Goal: Task Accomplishment & Management: Complete application form

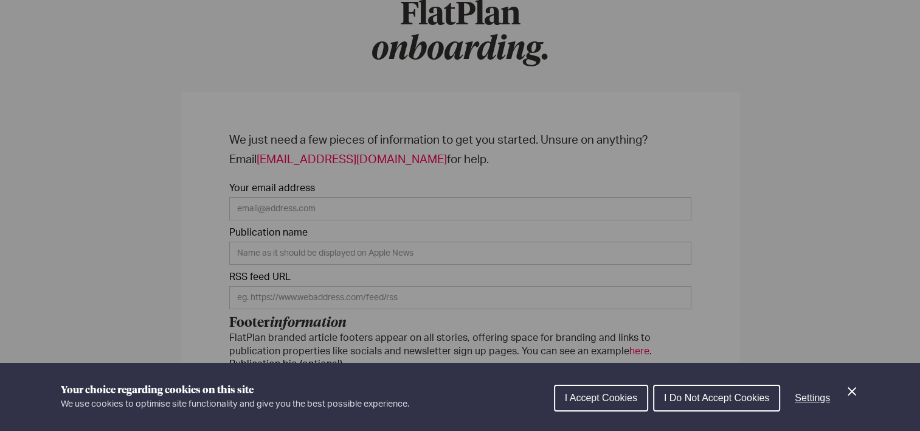
scroll to position [122, 0]
click at [737, 243] on div "Cookie preferences" at bounding box center [460, 215] width 920 height 431
click at [849, 387] on icon "Close Cookie Control" at bounding box center [852, 391] width 15 height 15
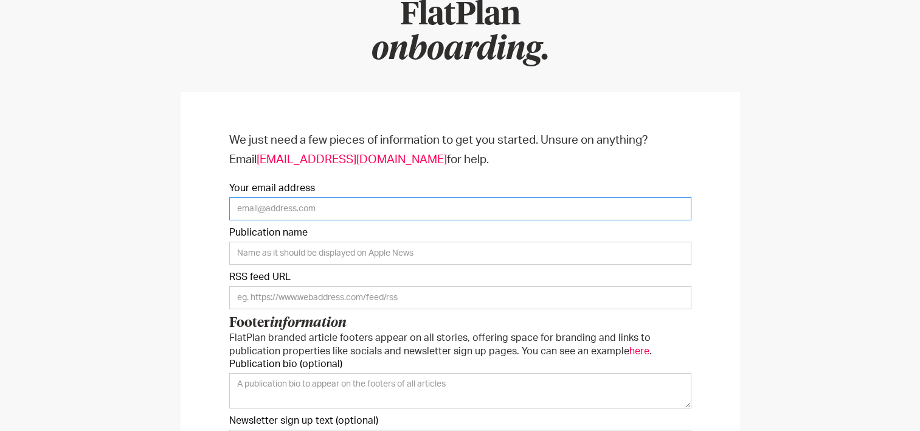
click at [333, 204] on input "Your email address" at bounding box center [460, 208] width 462 height 23
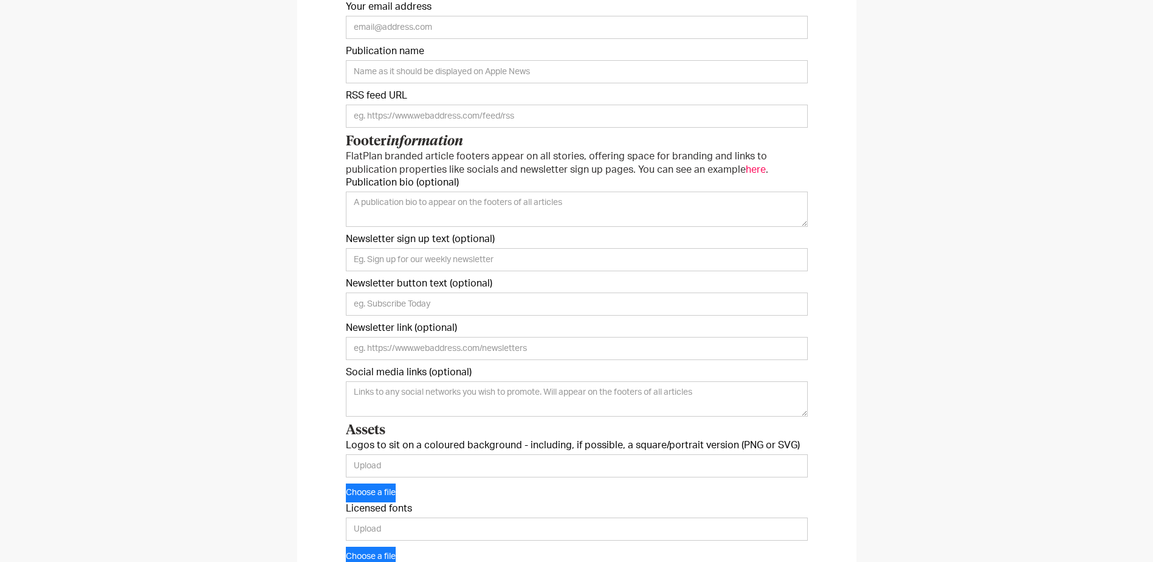
scroll to position [304, 0]
click at [339, 368] on div "We just need a few pieces of information to get you started. Unsure on anything…" at bounding box center [576, 312] width 559 height 807
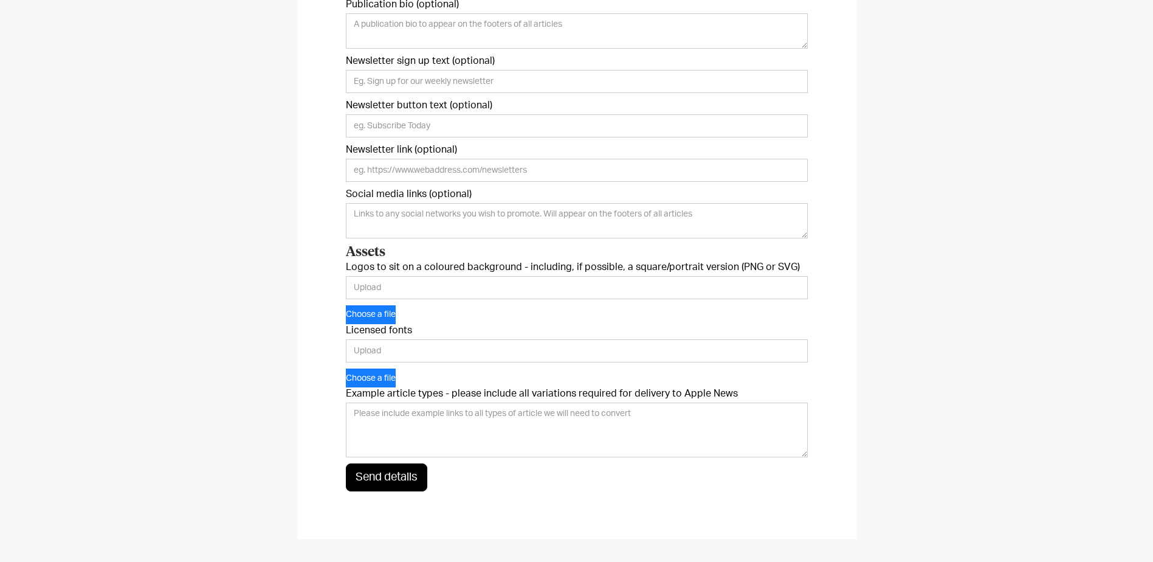
scroll to position [486, 0]
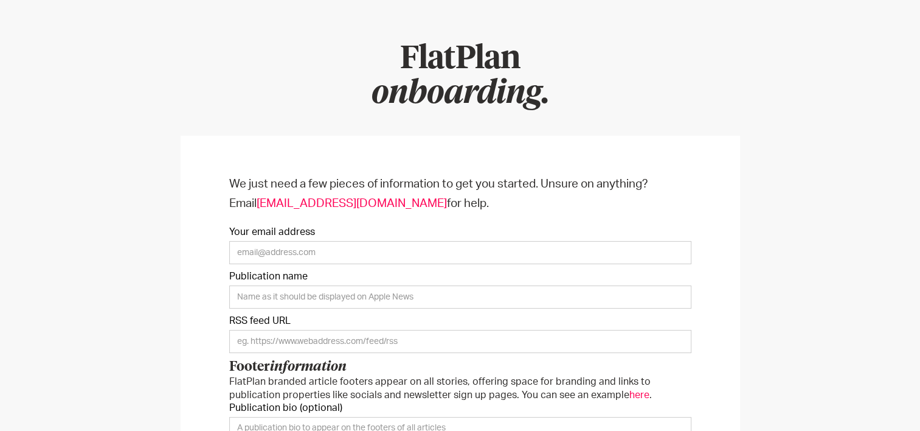
scroll to position [182, 0]
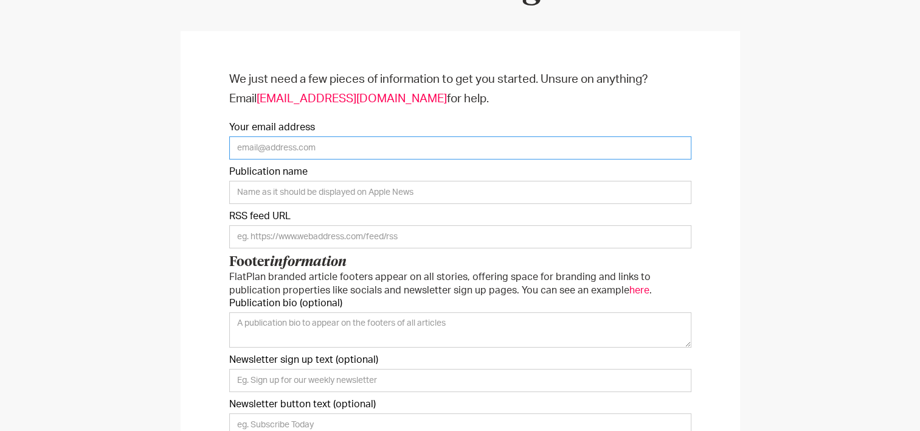
click at [260, 139] on input "Your email address" at bounding box center [460, 147] width 462 height 23
click at [500, 151] on input "jamie.conyers@kelsey.co.uk, mark.winterton@kelsey.co.uk," at bounding box center [460, 147] width 462 height 23
paste input "paul.macdonald@realtimesnetwork.com"
type input "jamie.conyers@kelsey.co.uk, mark.winterton@kelsey.co.uk, paul.macdonald@realtim…"
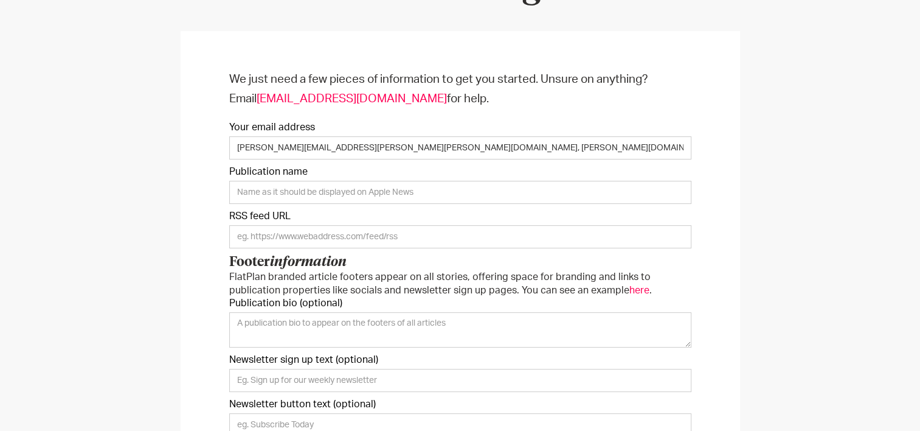
click at [386, 182] on form "We just need a few pieces of information to get you started. Unsure on anything…" at bounding box center [460, 430] width 462 height 720
click at [385, 182] on input "Publication name" at bounding box center [460, 192] width 462 height 23
type input "World Soccer"
click at [270, 234] on input "Onboarding Form" at bounding box center [460, 236] width 462 height 23
paste input "https://www.footballtransfers.com/en/transfer-news/feed"
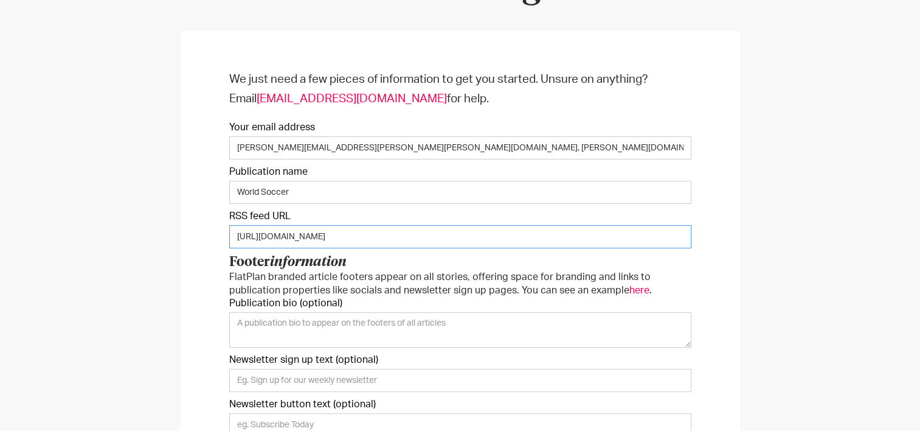
type input "https://www.footballtransfers.com/en/transfer-news/feed"
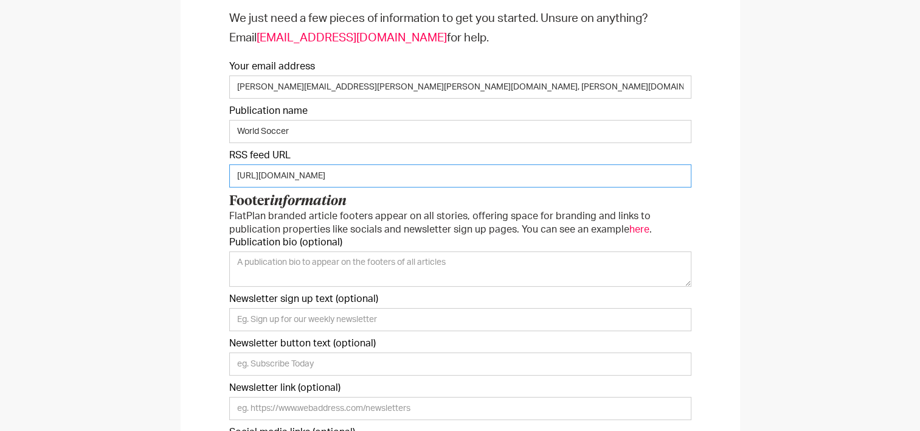
scroll to position [304, 0]
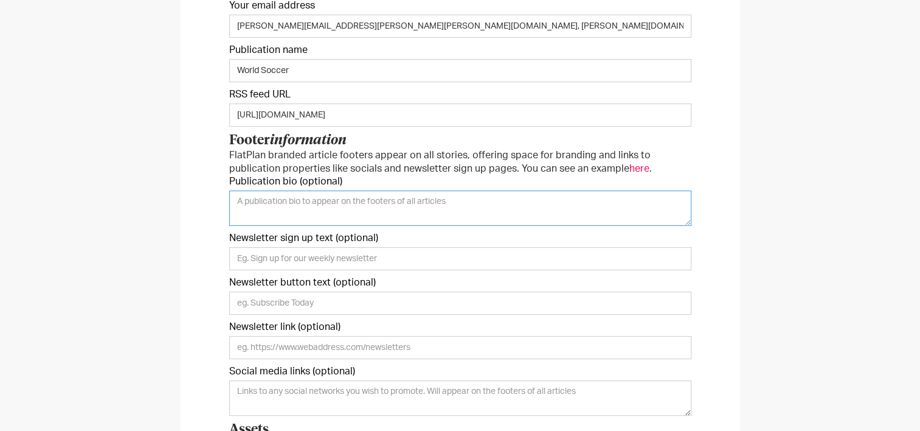
click at [308, 204] on textarea "Publication bio (optional)" at bounding box center [460, 207] width 462 height 35
click at [261, 207] on textarea "Publication bio (optional)" at bounding box center [460, 207] width 462 height 35
paste textarea "World Soccer has been an institution of football journalism for over 60 years, …"
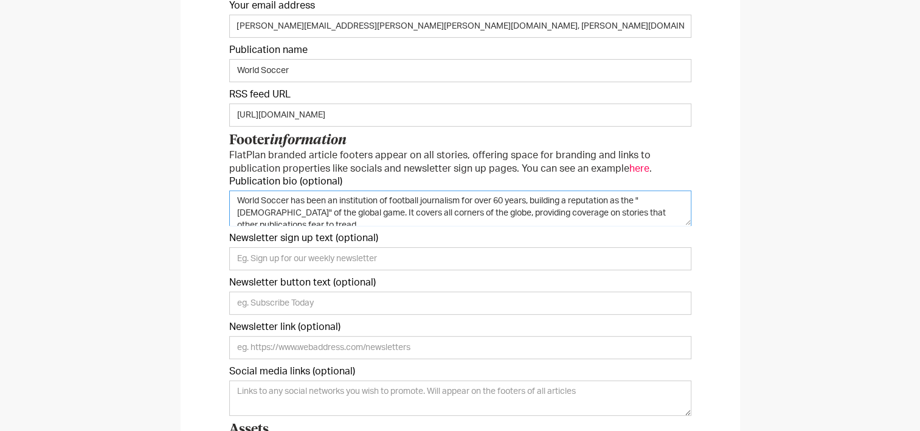
scroll to position [0, 0]
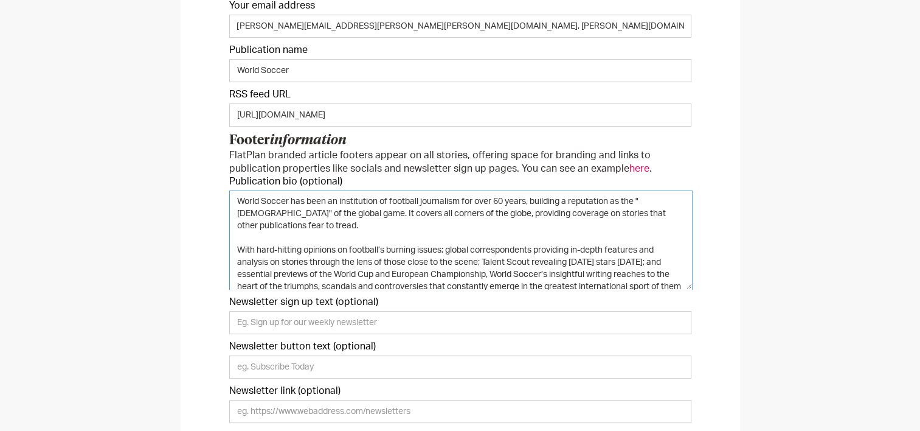
drag, startPoint x: 684, startPoint y: 224, endPoint x: 685, endPoint y: 292, distance: 68.1
click at [632, 289] on textarea "World Soccer has been an institution of football journalism for over 60 years, …" at bounding box center [460, 239] width 463 height 99
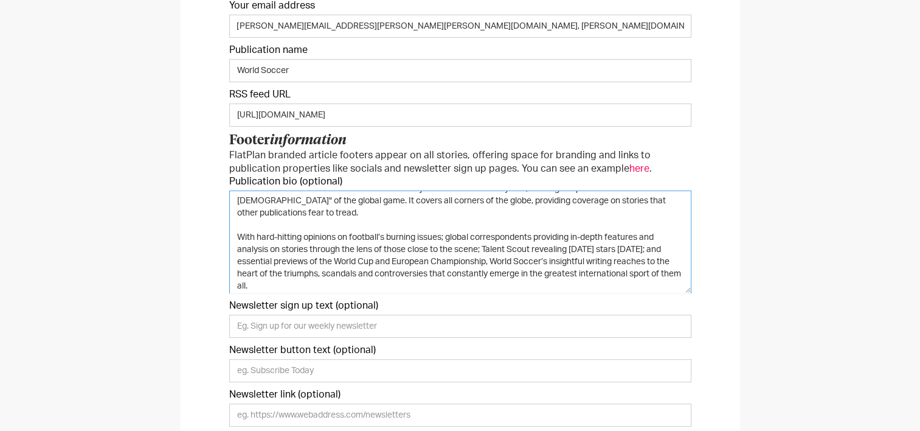
scroll to position [17, 0]
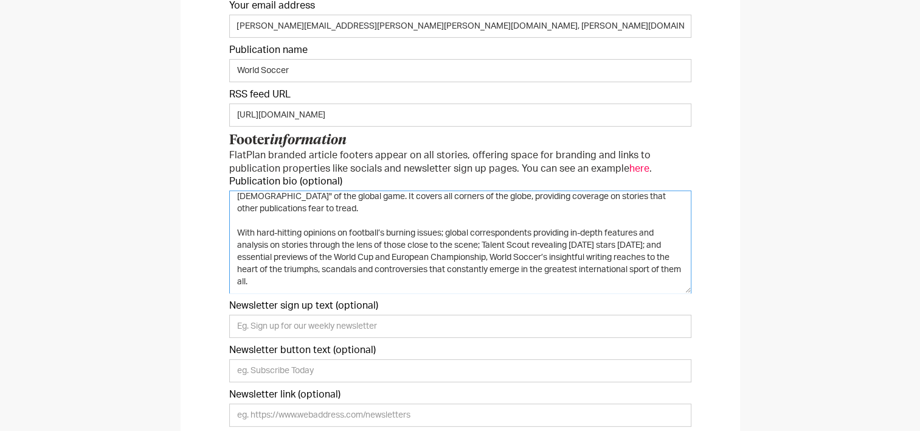
drag, startPoint x: 507, startPoint y: 256, endPoint x: 235, endPoint y: 252, distance: 271.2
click at [235, 252] on textarea "World Soccer has been an institution of football journalism for over 60 years, …" at bounding box center [460, 241] width 462 height 103
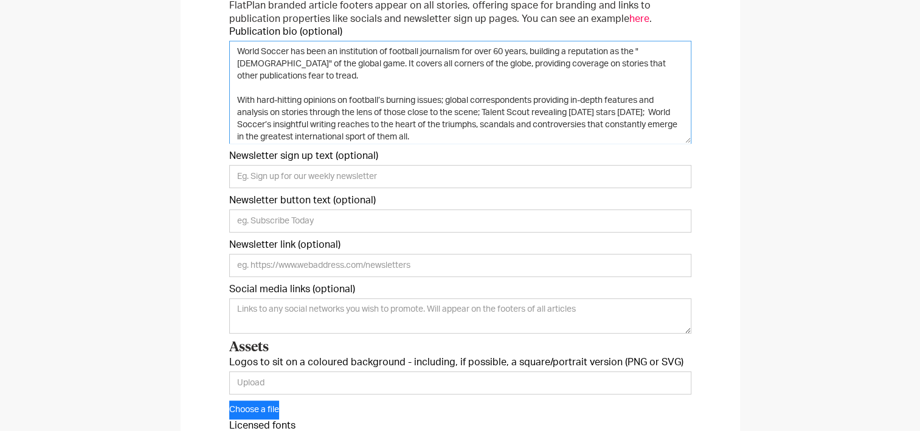
scroll to position [486, 0]
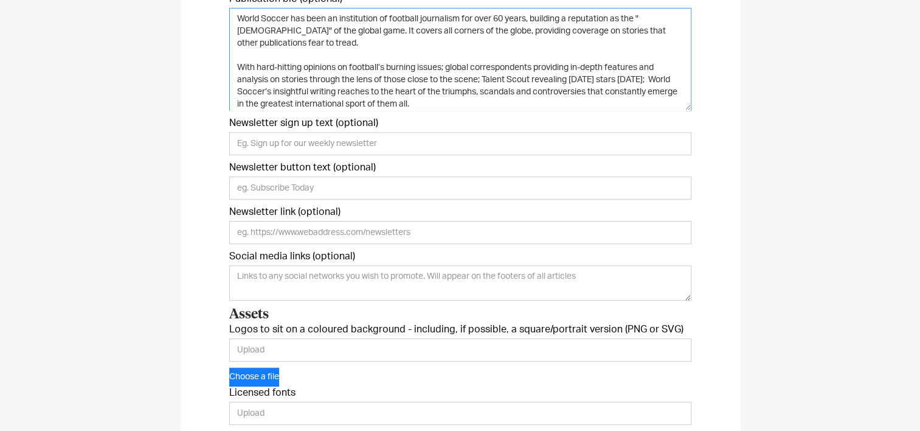
type textarea "World Soccer has been an institution of football journalism for over 60 years, …"
click at [318, 134] on input "Newsletter sign up text (optional)" at bounding box center [460, 143] width 462 height 23
click at [367, 144] on input "Newsletter sign up text (optional)" at bounding box center [460, 143] width 462 height 23
click at [364, 226] on input "Newsletter link (optional)" at bounding box center [460, 232] width 462 height 23
click at [388, 270] on textarea "Social media links (optional)" at bounding box center [460, 282] width 462 height 35
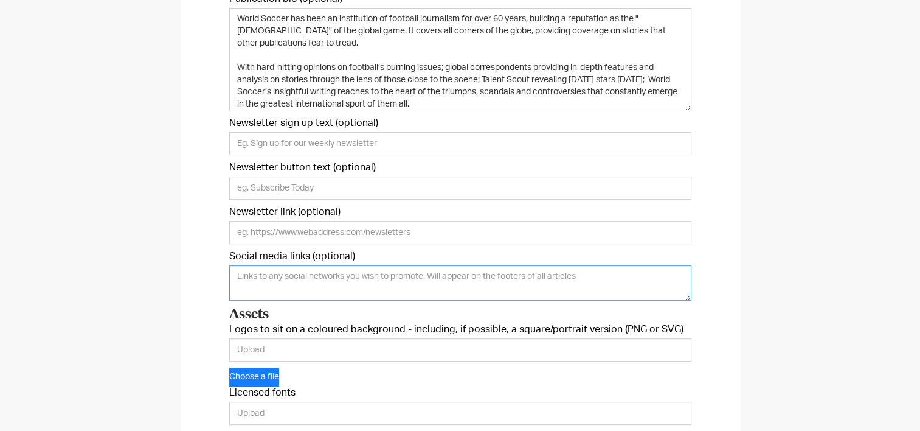
click at [280, 278] on textarea "Social media links (optional)" at bounding box center [460, 282] width 462 height 35
paste textarea "https://www.facebook.com/WorldSoccerMagazine"
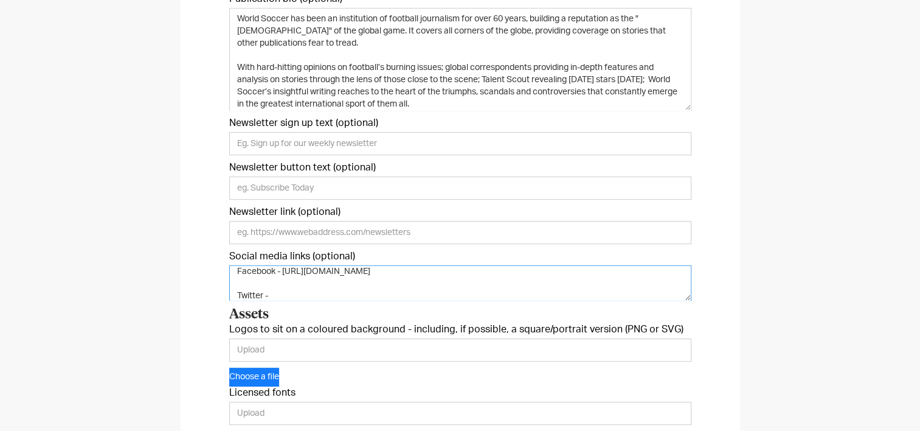
click at [292, 289] on textarea "Facebook - https://www.facebook.com/WorldSoccerMagazine Twitter -" at bounding box center [460, 282] width 462 height 35
paste textarea "https://x.com/WorldSoccerMag"
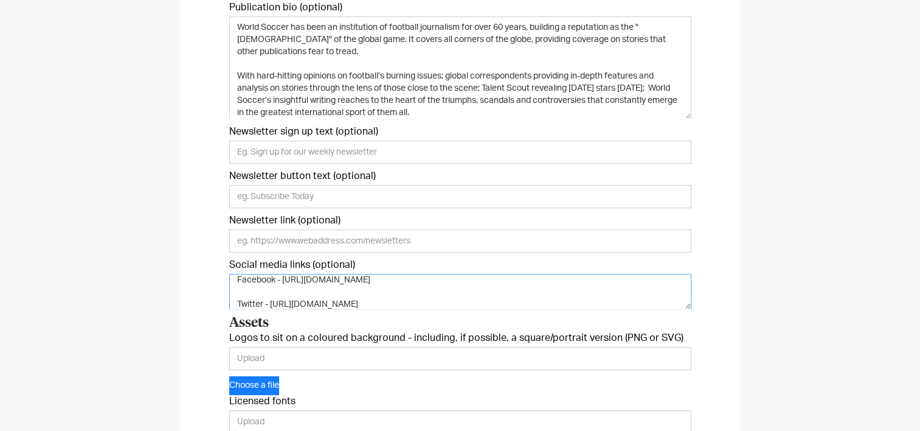
scroll to position [547, 0]
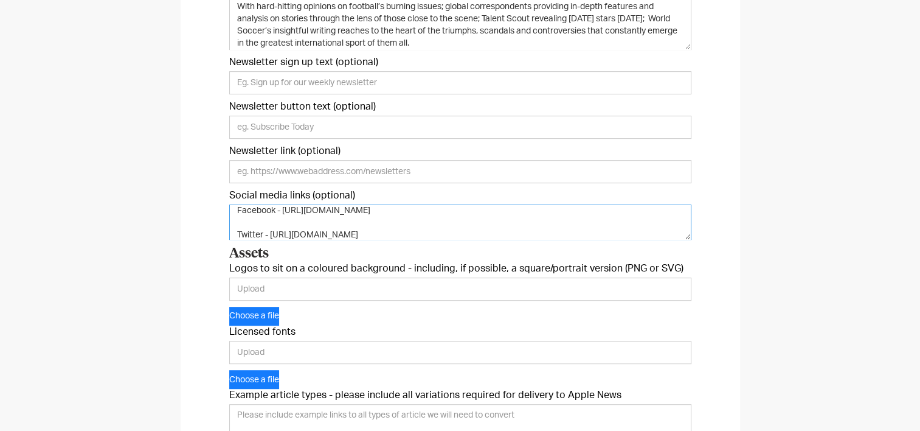
type textarea "Facebook - https://www.facebook.com/WorldSoccerMagazine Twitter - https://x.com…"
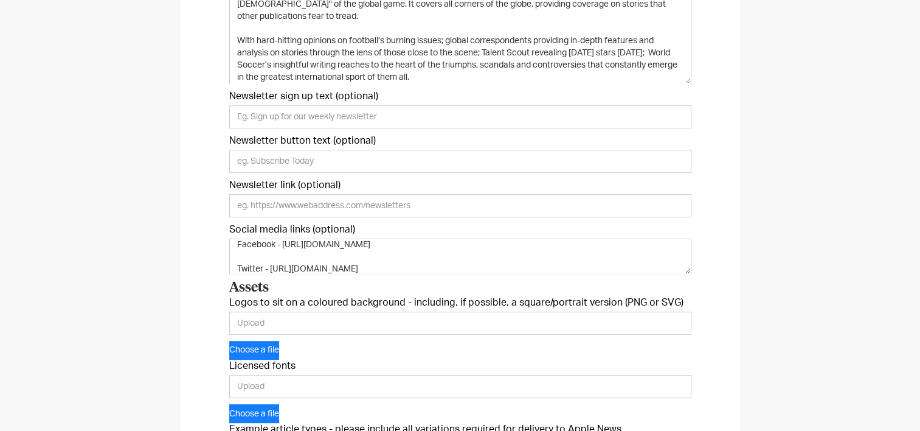
scroll to position [486, 0]
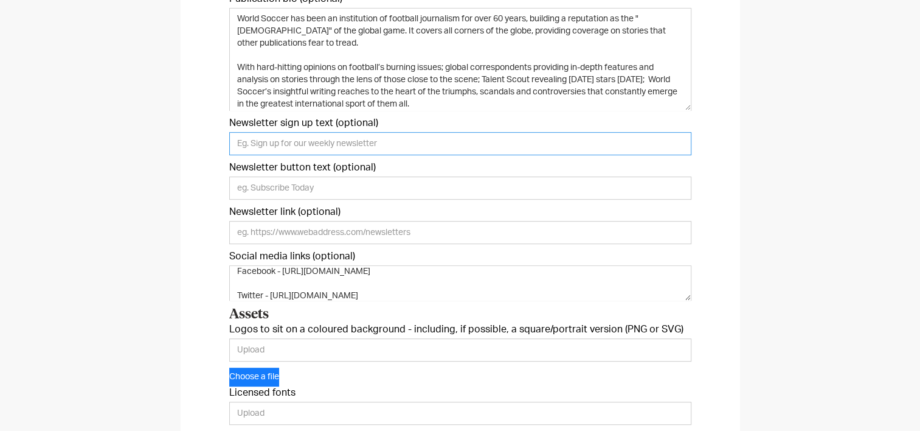
click at [336, 142] on input "Newsletter sign up text (optional)" at bounding box center [460, 143] width 462 height 23
type input "S"
click at [319, 139] on input "Sign up for our" at bounding box center [460, 143] width 462 height 23
drag, startPoint x: 316, startPoint y: 140, endPoint x: 272, endPoint y: 140, distance: 44.4
click at [272, 140] on input "Sign up for our" at bounding box center [460, 143] width 462 height 23
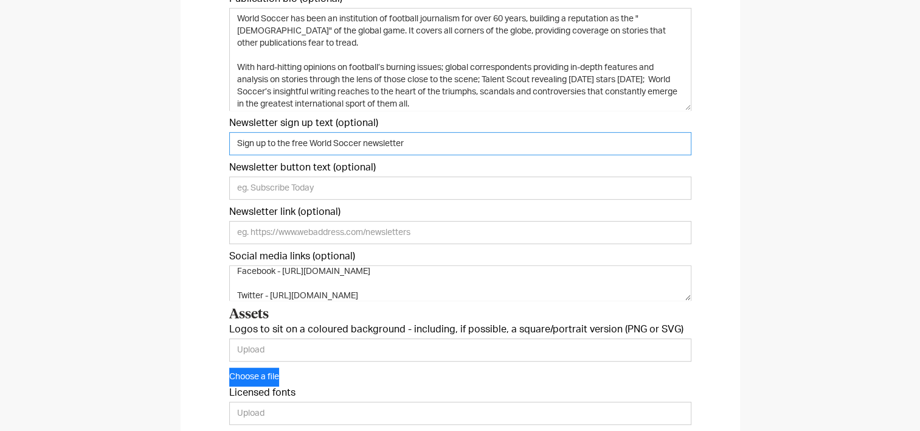
type input "Sign up to the free World Soccer newsletter"
click at [333, 182] on input "Newsletter button text (optional)" at bounding box center [460, 187] width 462 height 23
drag, startPoint x: 415, startPoint y: 143, endPoint x: 199, endPoint y: 136, distance: 216.6
click at [199, 136] on div "We just need a few pieces of information to get you started. Unsure on anything…" at bounding box center [460, 164] width 559 height 874
click at [292, 188] on input "Newsletter button text (optional)" at bounding box center [460, 187] width 462 height 23
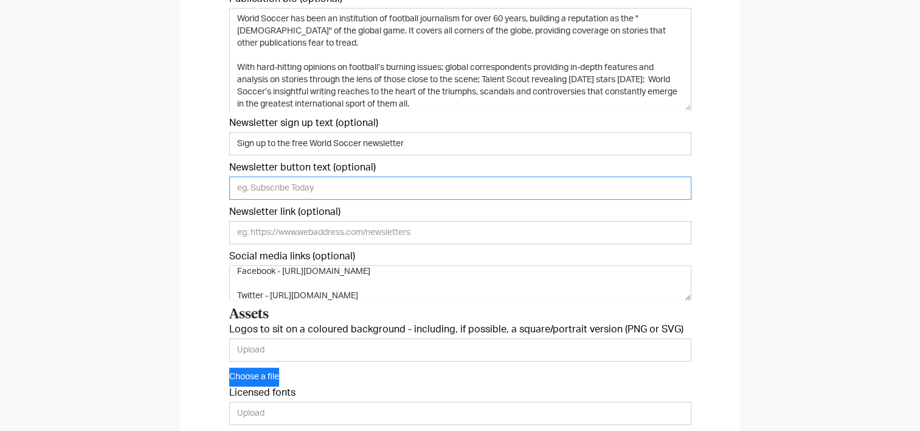
paste input "Sign up to the free World Soccer newsletter"
type input "Sign up to the free World Soccer newsletter"
drag, startPoint x: 415, startPoint y: 187, endPoint x: 195, endPoint y: 175, distance: 220.5
click at [199, 177] on div "We just need a few pieces of information to get you started. Unsure on anything…" at bounding box center [460, 164] width 559 height 874
click at [192, 172] on div "We just need a few pieces of information to get you started. Unsure on anything…" at bounding box center [460, 164] width 559 height 874
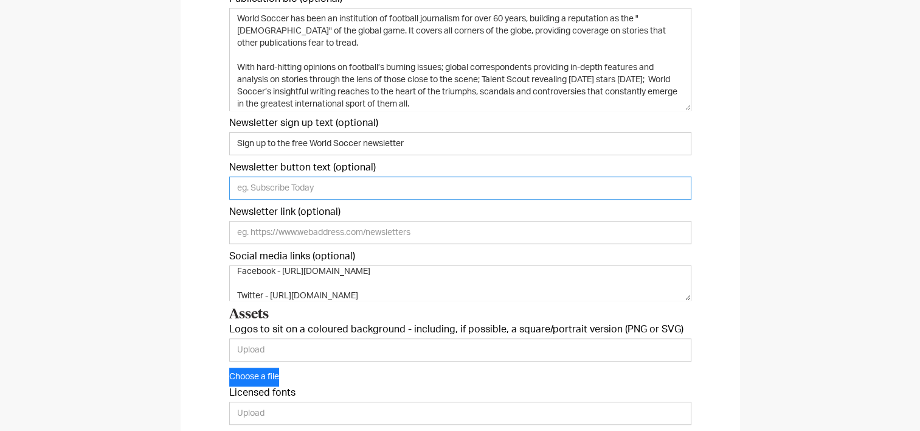
click at [258, 188] on input "Newsletter button text (optional)" at bounding box center [460, 187] width 462 height 23
paste input "Sign up to the free World Soccer newsletter"
type input "Sign up to the free World Soccer newsletter"
drag, startPoint x: 423, startPoint y: 141, endPoint x: 193, endPoint y: 115, distance: 231.3
click at [196, 117] on div "We just need a few pieces of information to get you started. Unsure on anything…" at bounding box center [460, 164] width 559 height 874
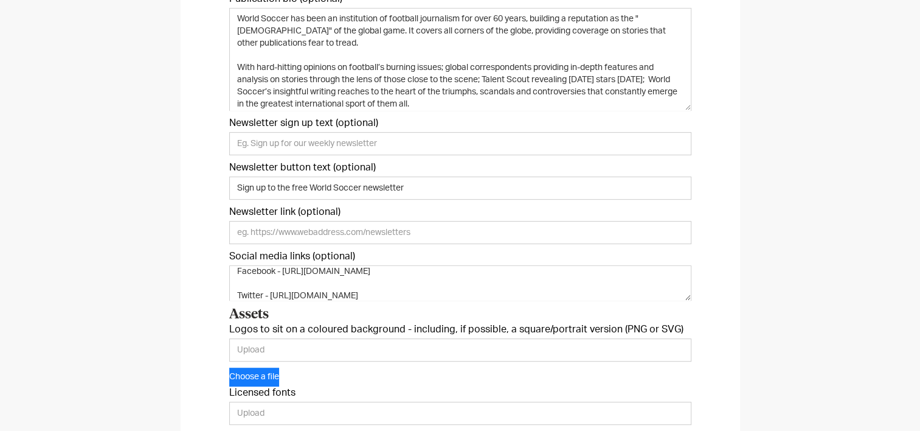
click at [195, 140] on div "We just need a few pieces of information to get you started. Unsure on anything…" at bounding box center [460, 164] width 559 height 874
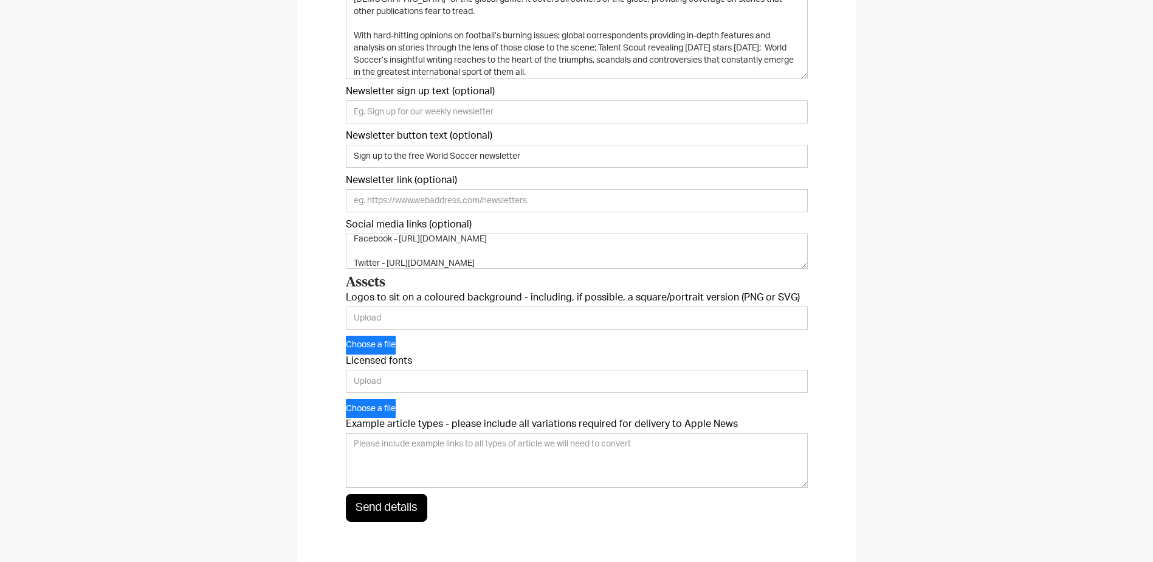
scroll to position [547, 0]
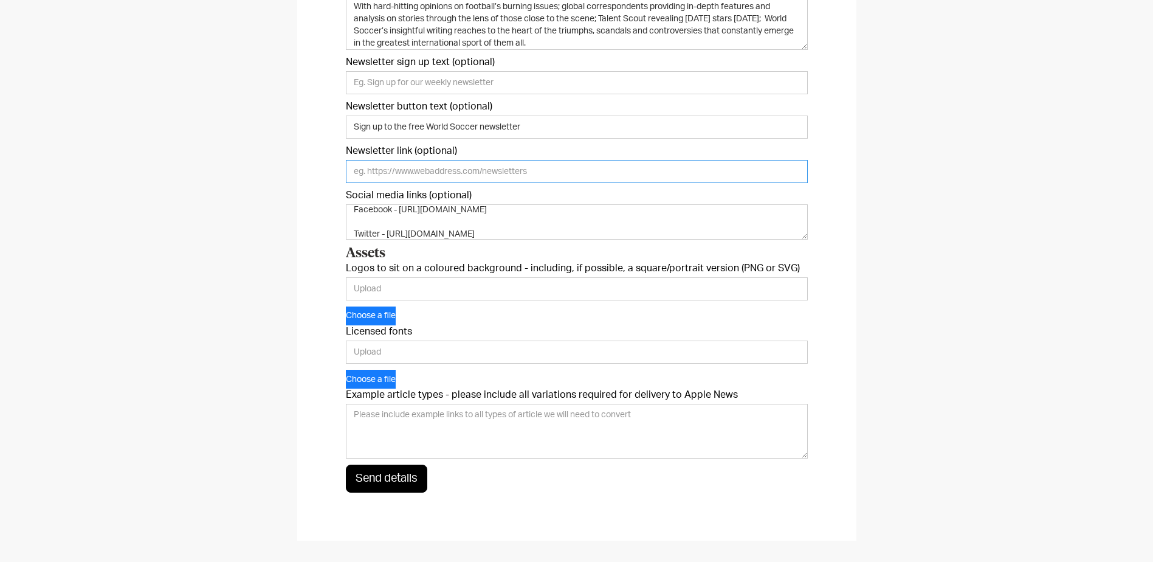
click at [460, 174] on input "Newsletter link (optional)" at bounding box center [577, 171] width 462 height 23
click at [398, 291] on input "Logos to sit on a coloured background - including, if possible, a square/portra…" at bounding box center [577, 288] width 462 height 23
click at [392, 347] on input "Licensed fonts" at bounding box center [577, 352] width 462 height 23
click at [398, 347] on input "Licensed fonts" at bounding box center [577, 352] width 462 height 23
paste input "body font is - font-family:Lato,sans-serif;"
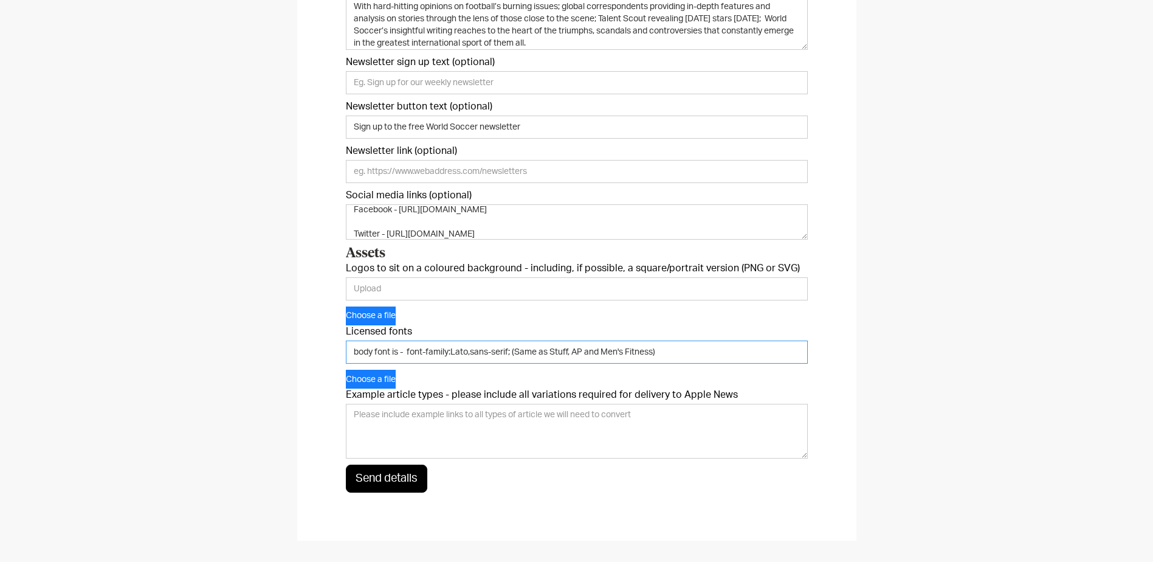
type input "body font is - font-family:Lato,sans-serif; (Same as Stuff, AP and Men's Fitnes…"
click at [385, 415] on textarea "Example article types - please include all variations required for delivery to …" at bounding box center [577, 431] width 462 height 55
paste textarea "https://www.footballtransfers.com/en/transfer-news/uk-premier-league/2025/08/nu…"
click at [429, 423] on textarea "https://www.footballtransfers.com/en/transfer-news/uk-premier-league/2025/08/nu…" at bounding box center [577, 431] width 462 height 55
paste textarea "https://www.footballtransfers.com/en/transfer-news/uk-premier-league/football-t…"
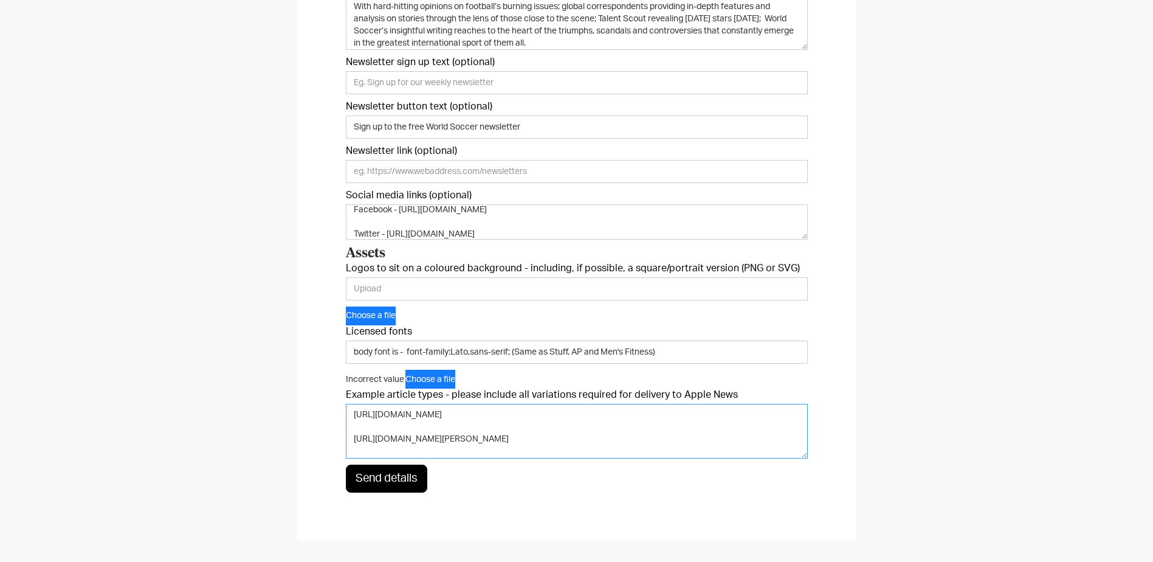
scroll to position [35, 0]
click at [430, 423] on textarea "https://www.footballtransfers.com/en/transfer-news/uk-premier-league/2025/08/nu…" at bounding box center [577, 431] width 462 height 55
click at [416, 423] on textarea "https://www.footballtransfers.com/en/transfer-news/uk-premier-league/2025/08/nu…" at bounding box center [577, 431] width 462 height 55
paste textarea "https://www.footballtransfers.com/en/transfer-news/uk-premier-league/2025/08/ch…"
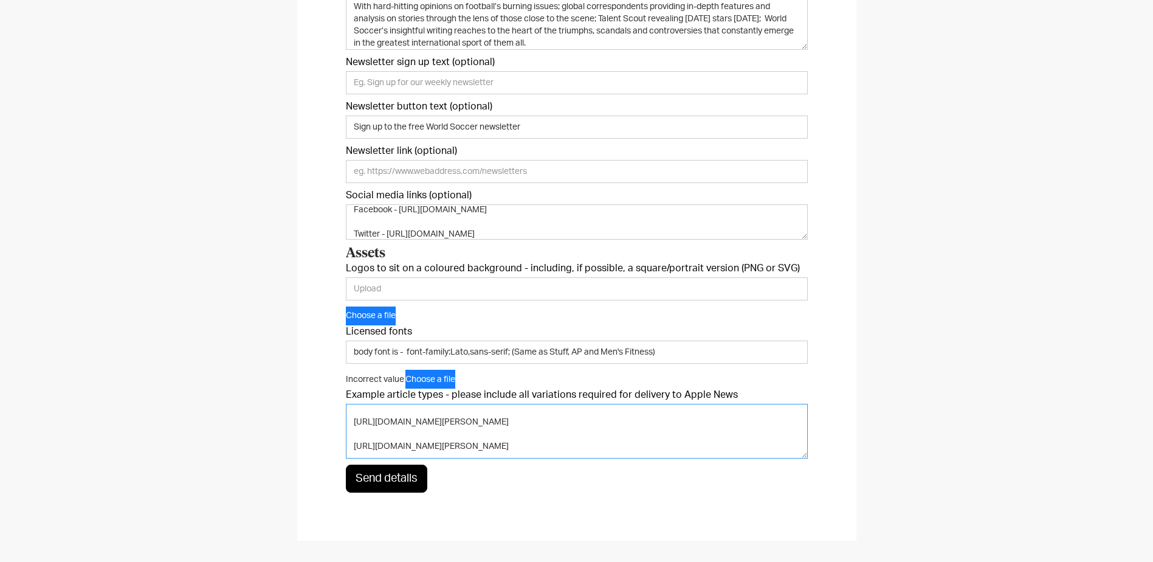
click at [434, 423] on textarea "https://www.footballtransfers.com/en/transfer-news/uk-premier-league/2025/08/nu…" at bounding box center [577, 431] width 462 height 55
click at [398, 423] on textarea "https://www.footballtransfers.com/en/transfer-news/uk-premier-league/2025/08/nu…" at bounding box center [577, 431] width 462 height 55
click at [396, 423] on textarea "https://www.footballtransfers.com/en/transfer-news/uk-premier-league/2025/08/nu…" at bounding box center [577, 431] width 462 height 55
paste textarea "https://www.footballtransfers.com/en/transfer-news/uk-premier-league/2025/08/ch…"
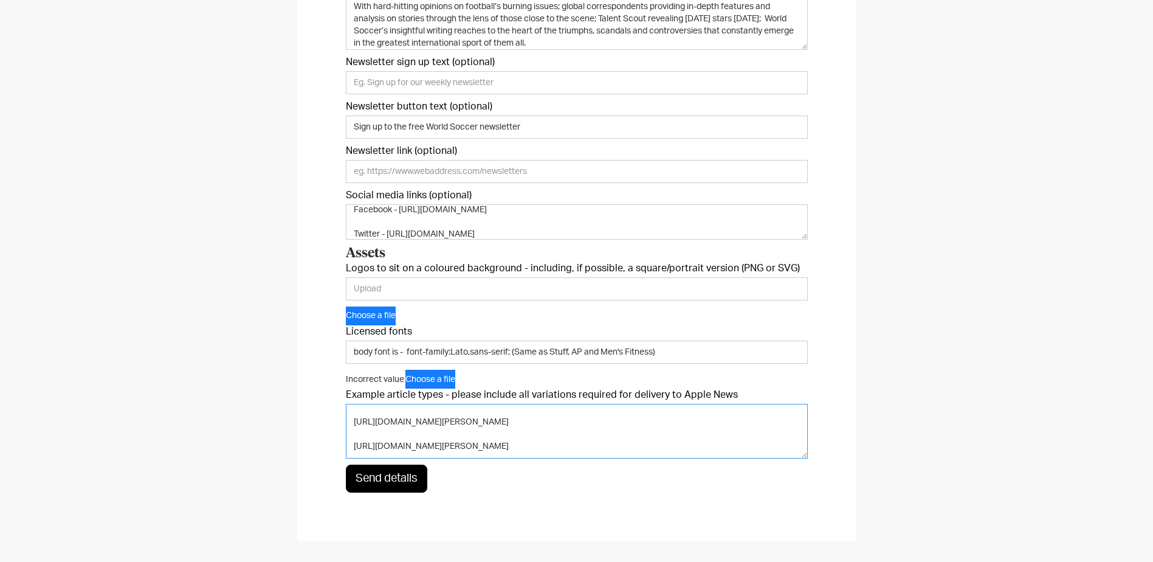
type textarea "https://www.footballtransfers.com/en/transfer-news/uk-premier-league/2025/08/nu…"
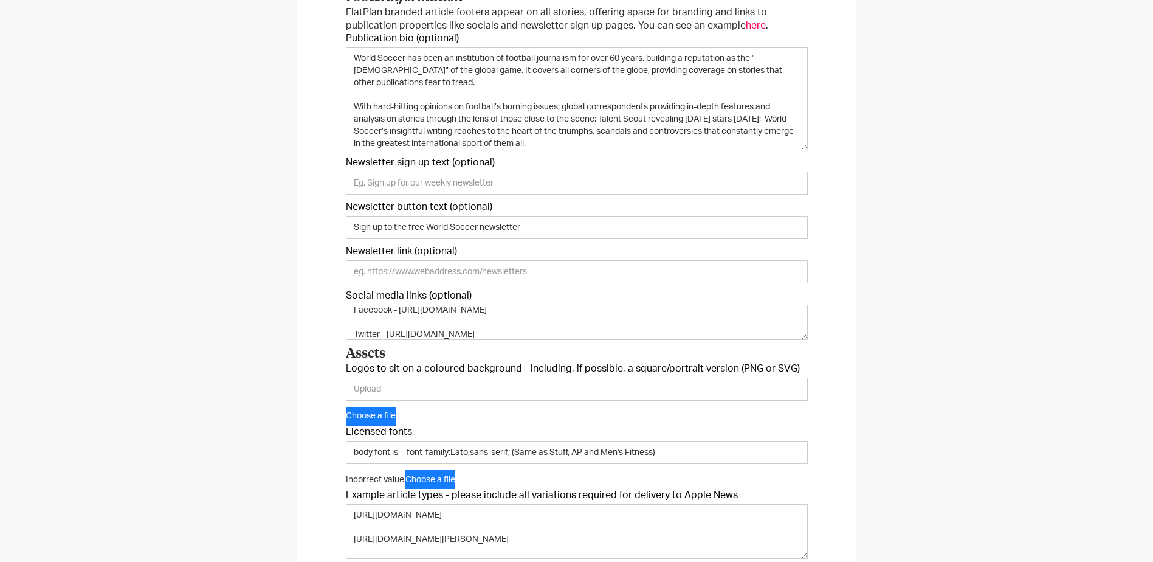
scroll to position [426, 0]
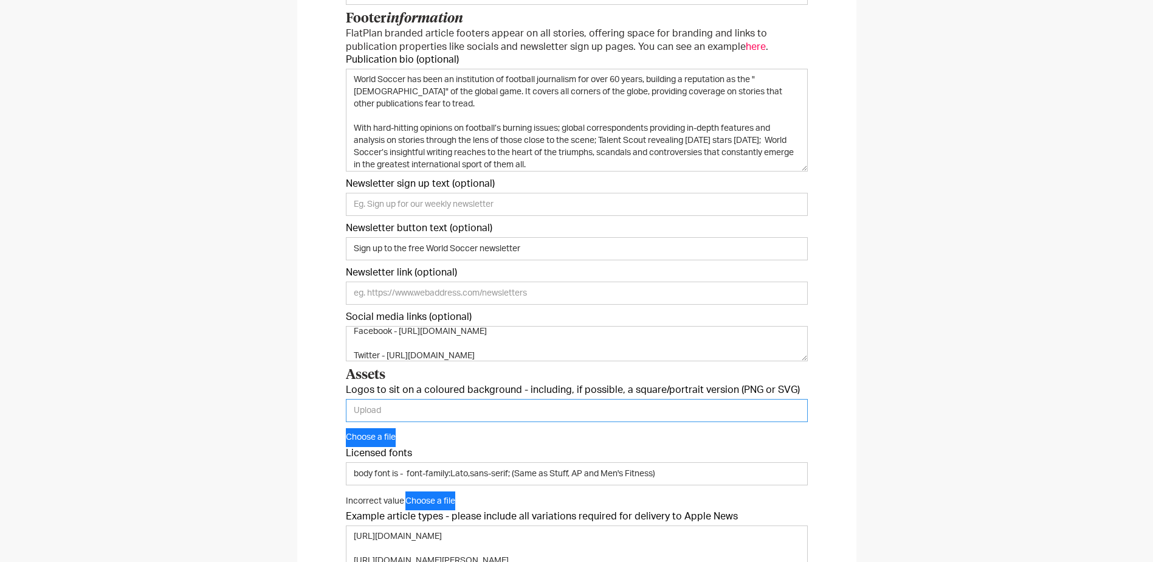
click at [451, 406] on input "Logos to sit on a coloured background - including, if possible, a square/portra…" at bounding box center [577, 410] width 462 height 23
click at [389, 423] on button "Choose a file" at bounding box center [371, 437] width 50 height 19
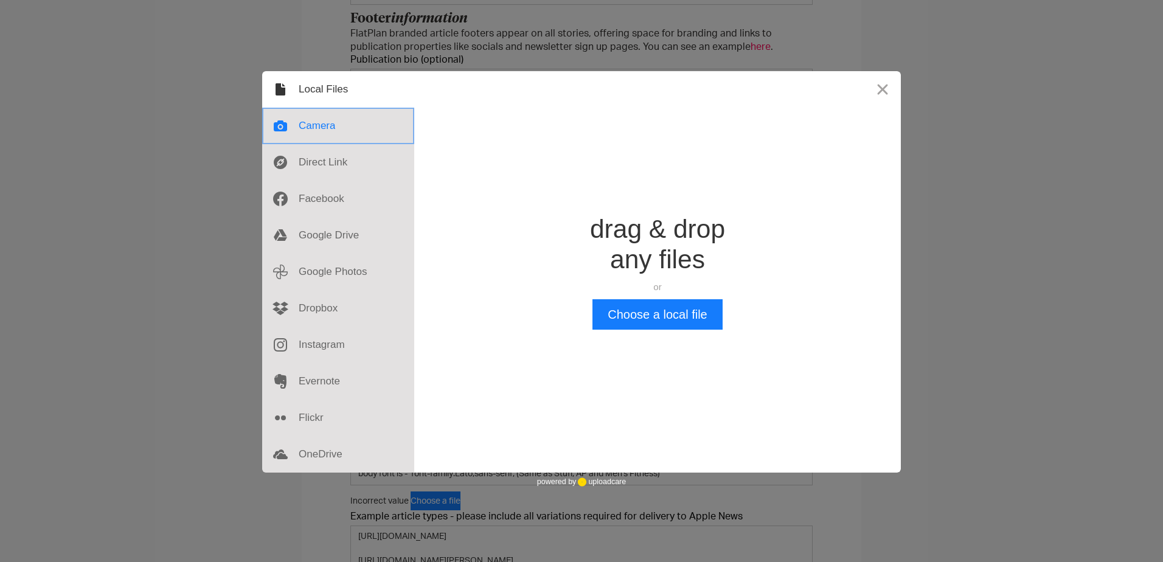
click at [327, 133] on div at bounding box center [338, 126] width 152 height 36
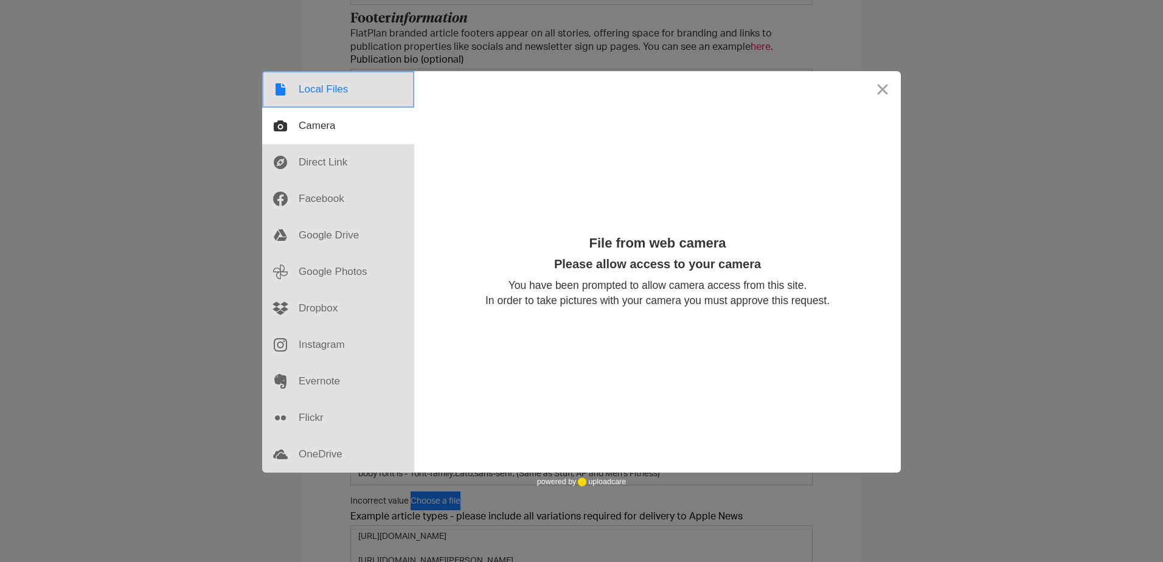
click at [332, 98] on div at bounding box center [338, 89] width 152 height 36
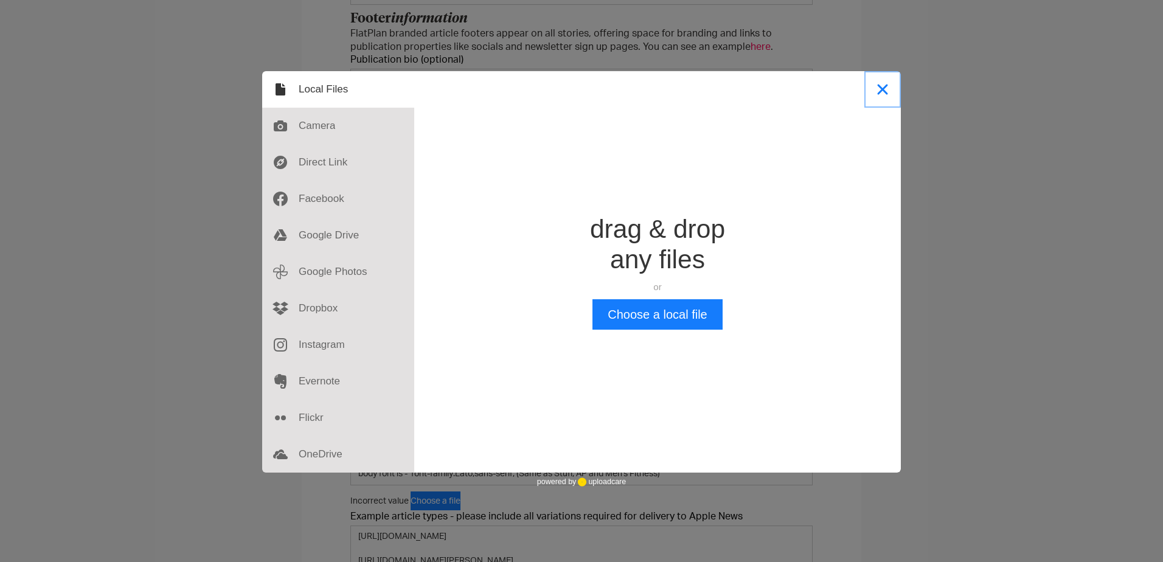
click at [632, 86] on button "Close" at bounding box center [882, 89] width 36 height 36
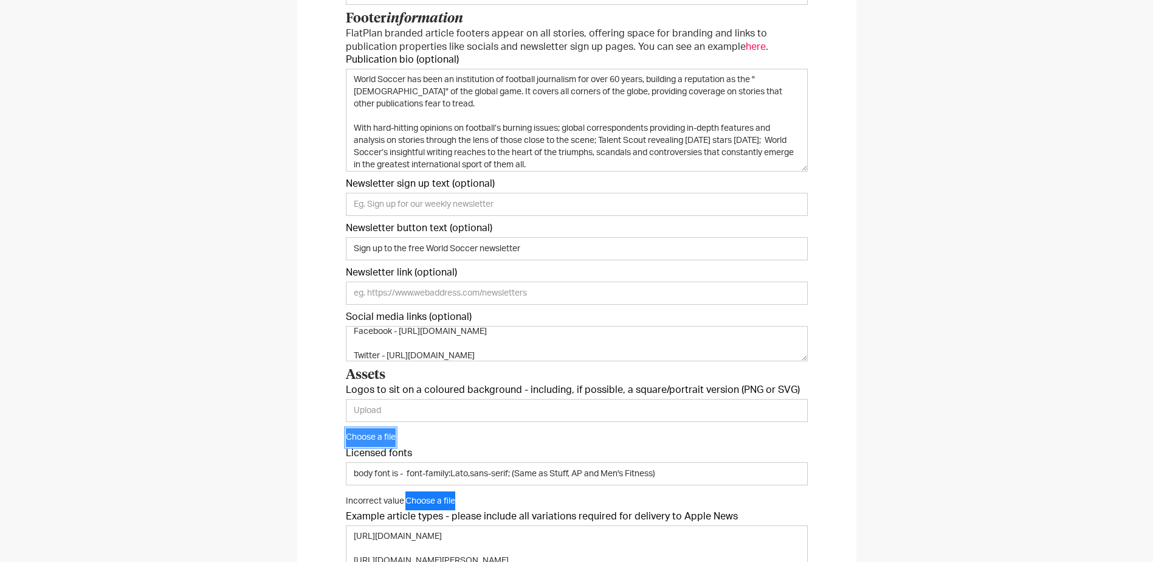
click at [375, 423] on button "Choose a file" at bounding box center [371, 437] width 50 height 19
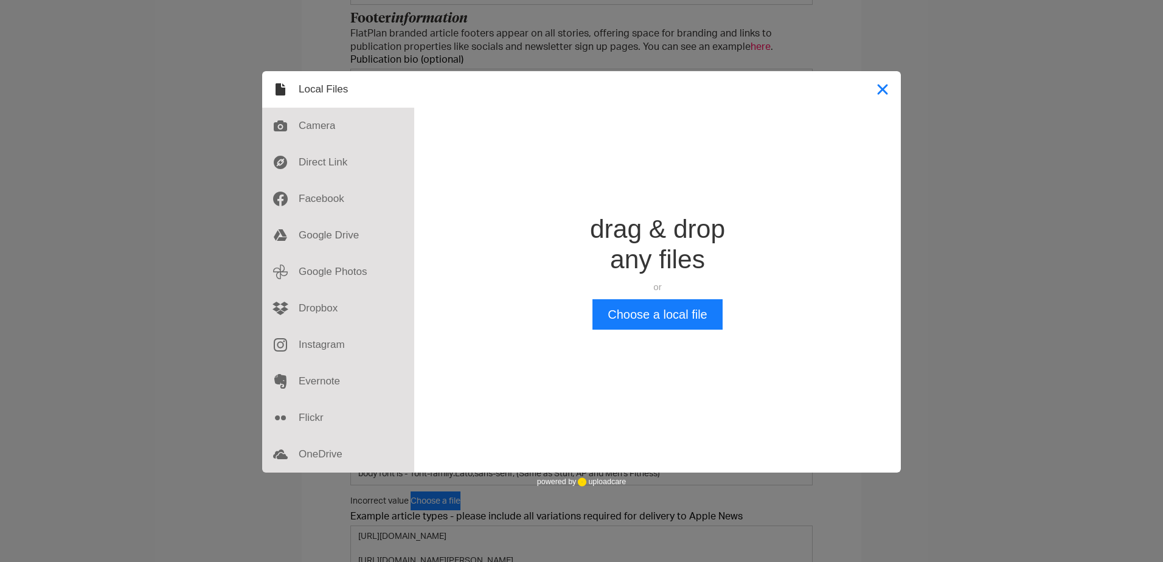
click at [632, 83] on button "Close" at bounding box center [882, 89] width 36 height 36
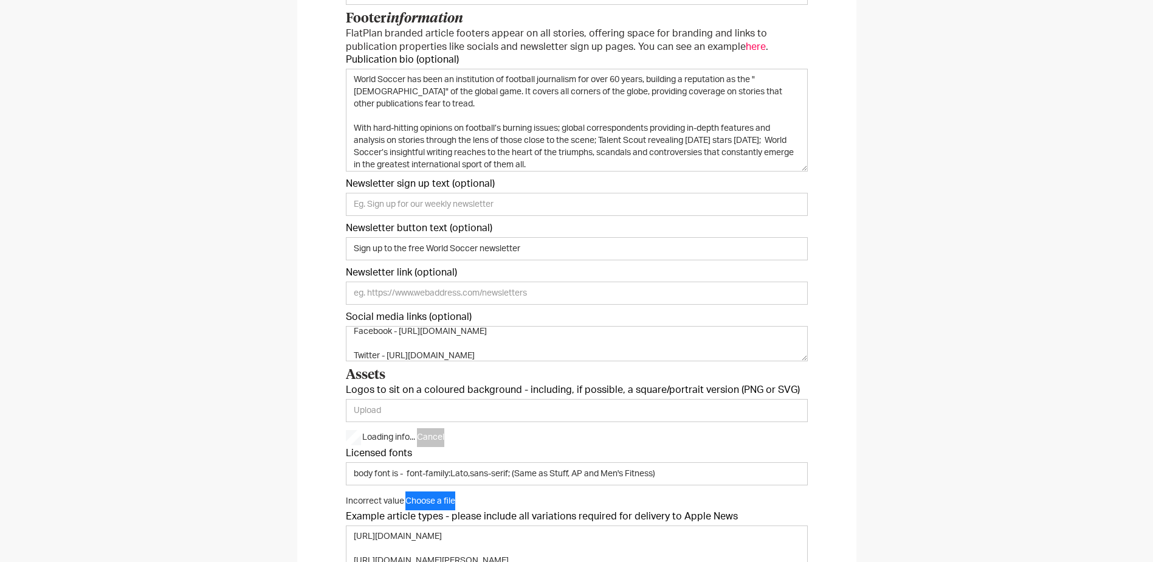
type input "https://5dgraopoi2.ucarecd.net/b3d067a0-4a12-4068-b34b-2d1dfceadb65/"
click at [301, 137] on div "We just need a few pieces of information to get you started. Unsure on anything…" at bounding box center [576, 225] width 559 height 874
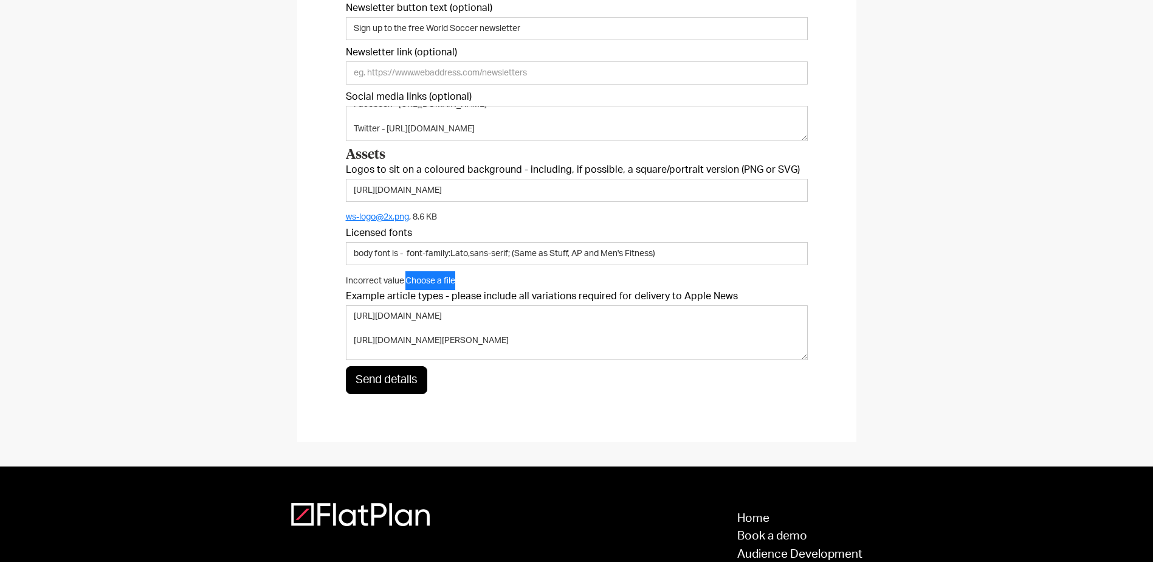
scroll to position [0, 0]
click at [396, 72] on input "Newsletter link (optional)" at bounding box center [577, 72] width 462 height 23
paste input "https://r1.dotdigital-pages.com/p/5D8F-484/world-soccer-newsletter"
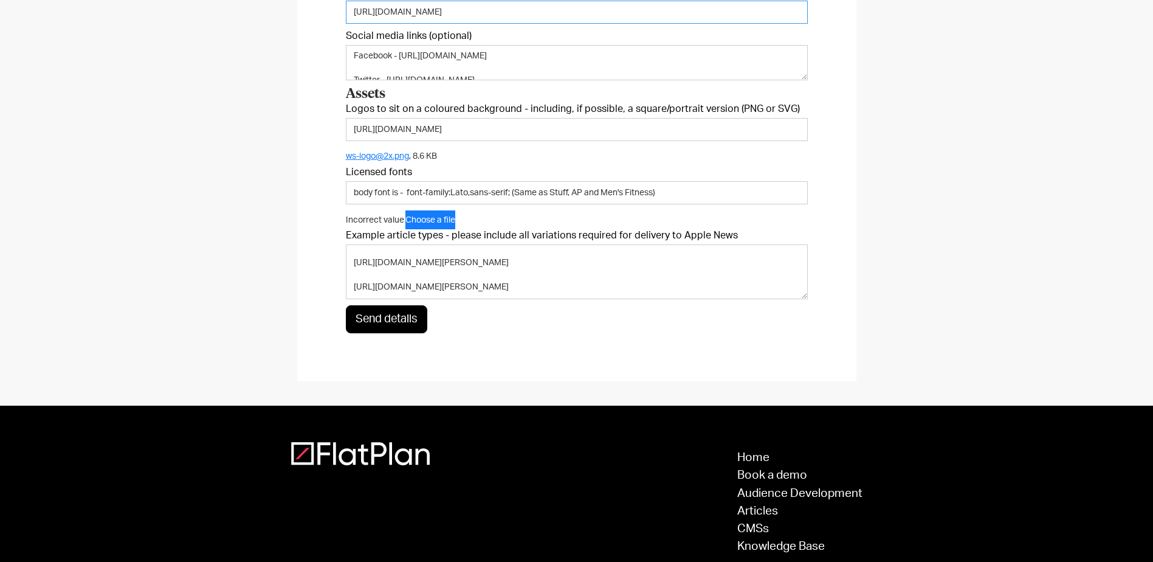
scroll to position [102, 0]
type input "https://r1.dotdigital-pages.com/p/5D8F-484/world-soccer-newsletter"
click at [402, 323] on input "Send details" at bounding box center [386, 319] width 81 height 28
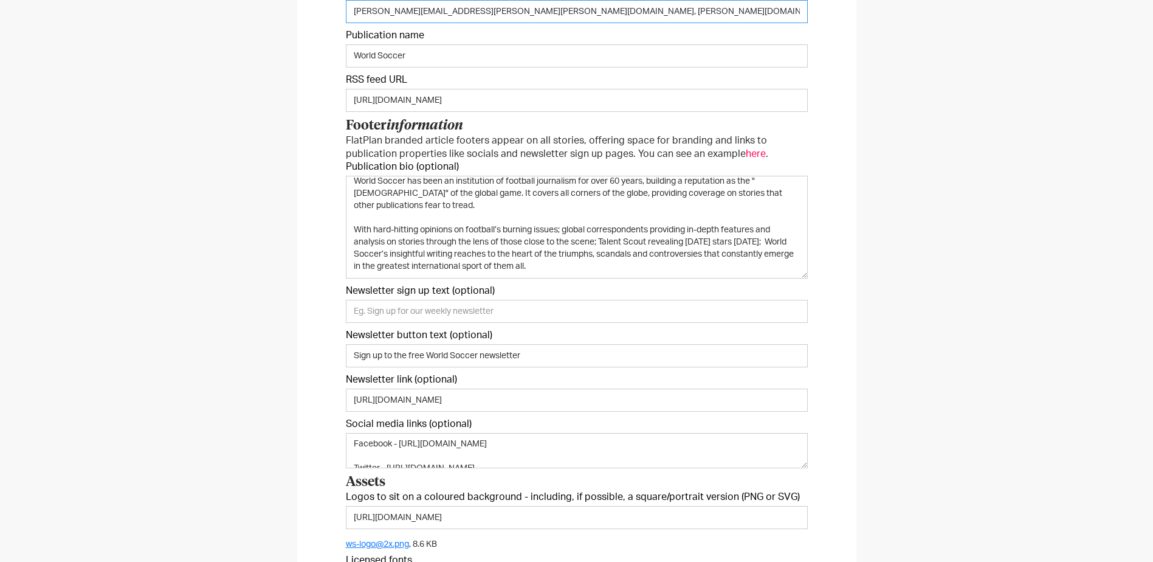
scroll to position [0, 0]
click at [463, 10] on input "jamie.conyers@kelsey.co.uk, mark.winterton@kelsey.co.uk, paul.macdonald@realtim…" at bounding box center [577, 11] width 462 height 23
click at [579, 15] on input "jamie.conyers@kelsey.co.uk mark.winterton@kelsey.co.uk, paul.macdonald@realtime…" at bounding box center [577, 11] width 462 height 23
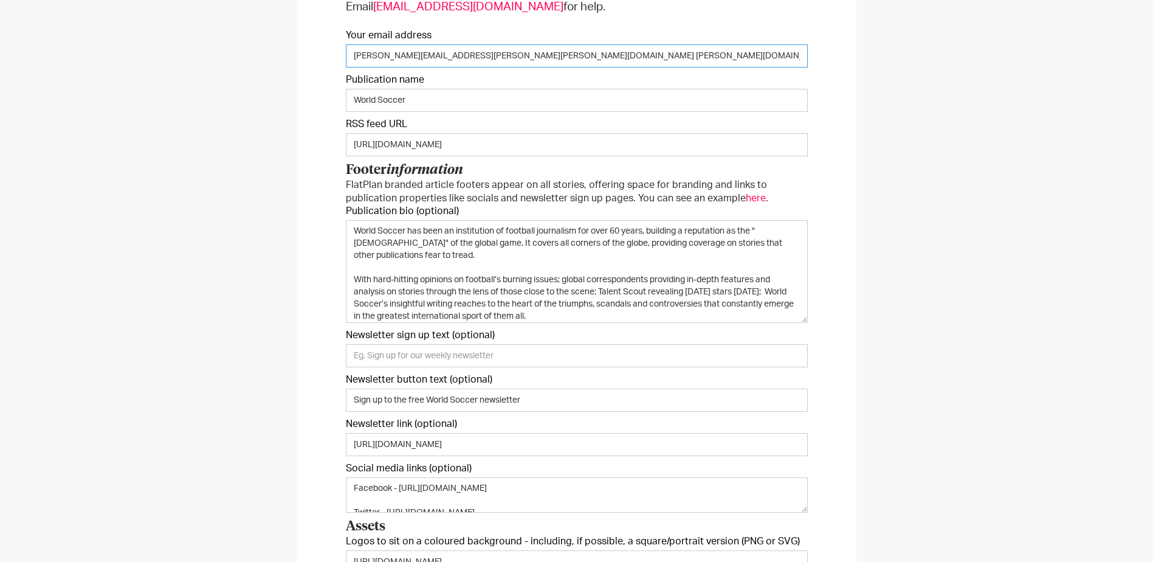
scroll to position [197, 0]
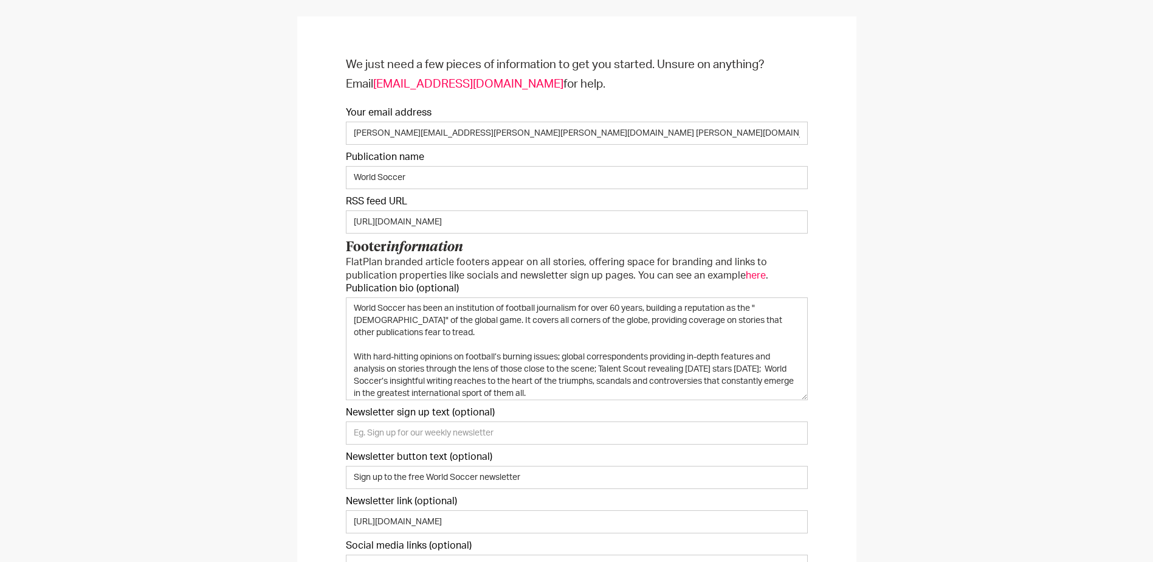
click at [632, 103] on div "We just need a few pieces of information to get you started. Unsure on anything…" at bounding box center [576, 453] width 1153 height 923
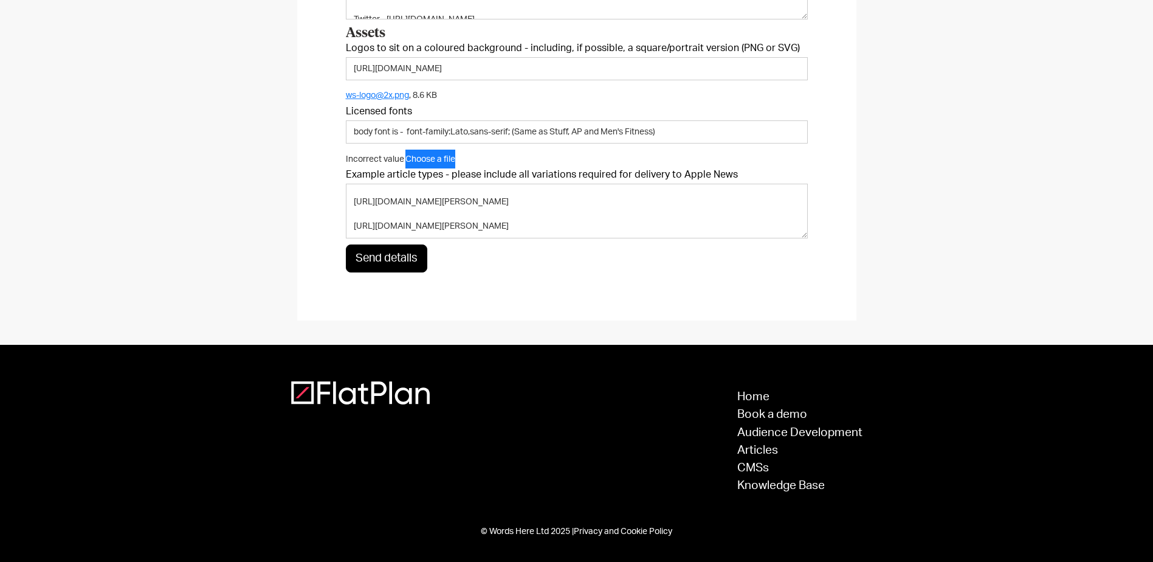
click at [404, 261] on input "Send details" at bounding box center [386, 258] width 81 height 28
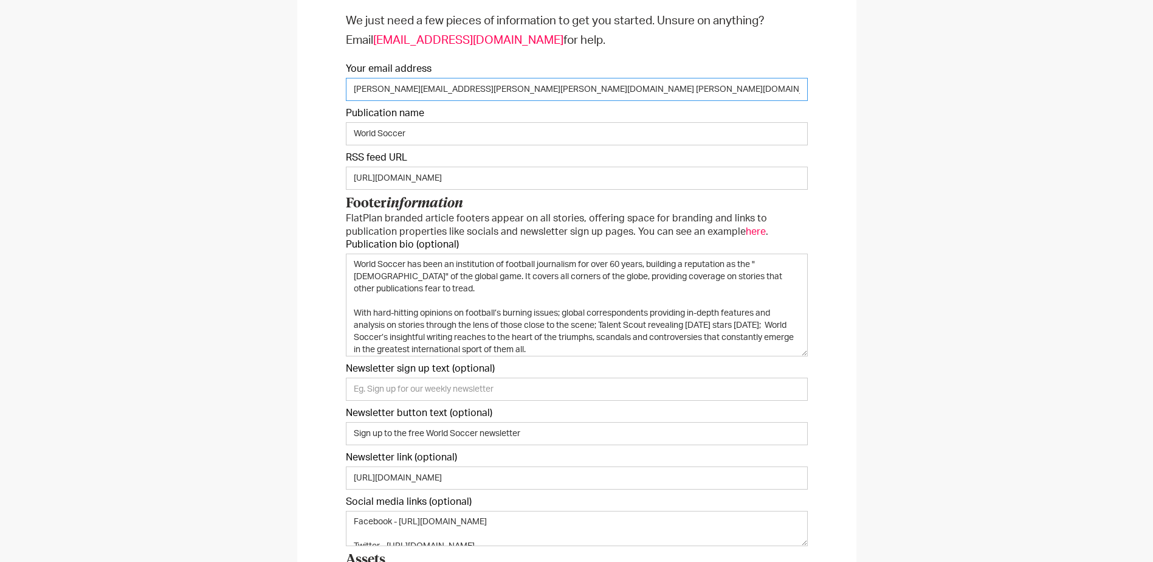
scroll to position [75, 0]
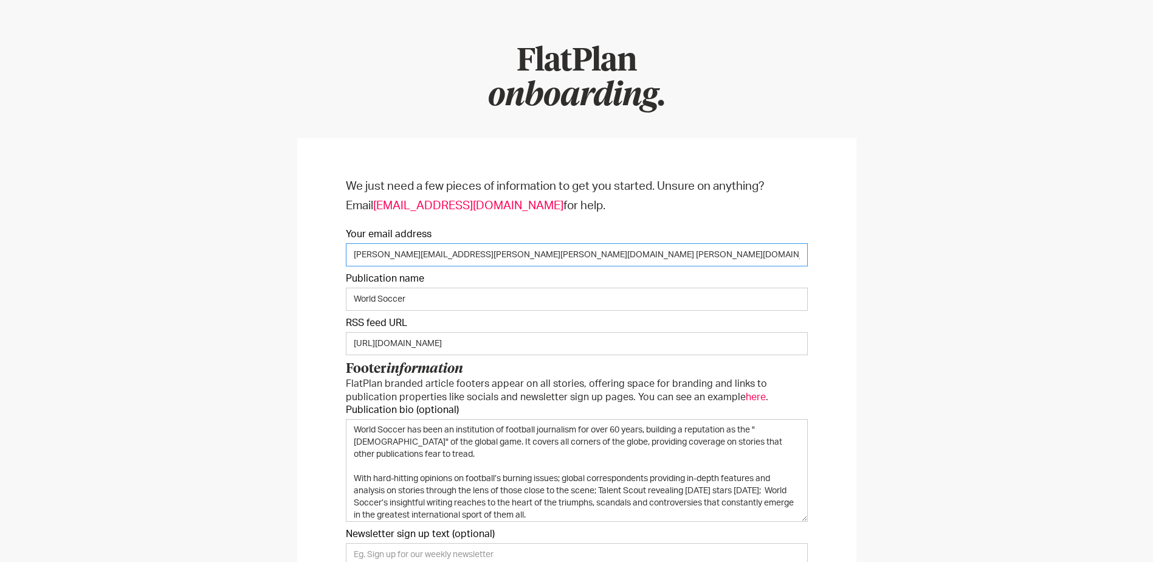
click at [460, 250] on input "jamie.conyers@kelsey.co.uk mark.winterton@kelsey.co.uk paul.macdonald@realtimes…" at bounding box center [577, 254] width 462 height 23
drag, startPoint x: 464, startPoint y: 256, endPoint x: 791, endPoint y: 254, distance: 327.1
click at [632, 254] on input "jamie.conyers@kelsey.co.uk mark.winterton@kelsey.co.uk paul.macdonald@realtimes…" at bounding box center [577, 254] width 462 height 23
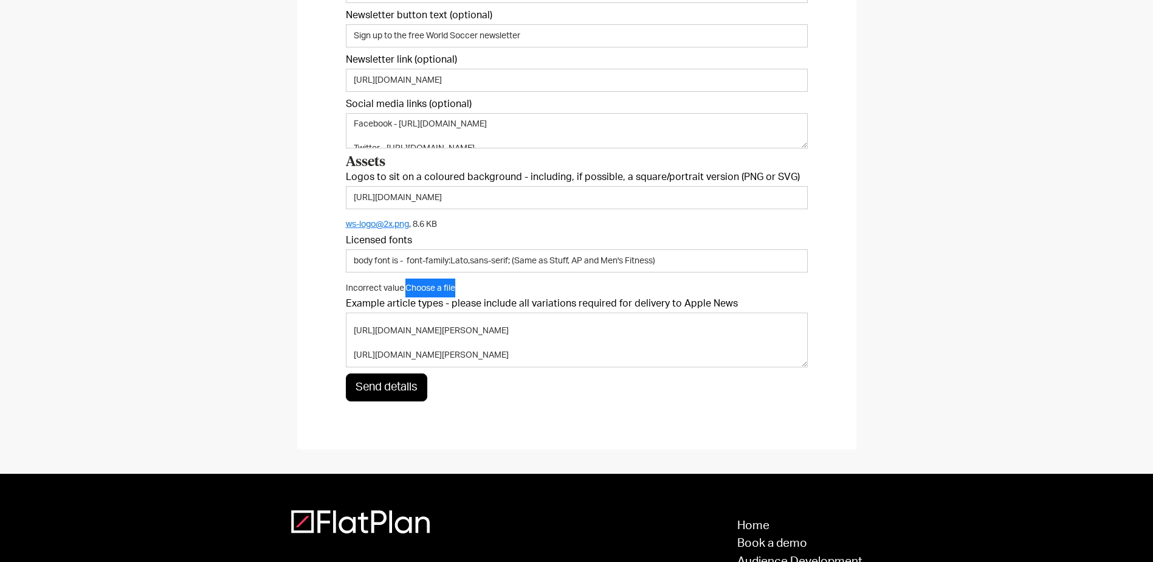
scroll to position [767, 0]
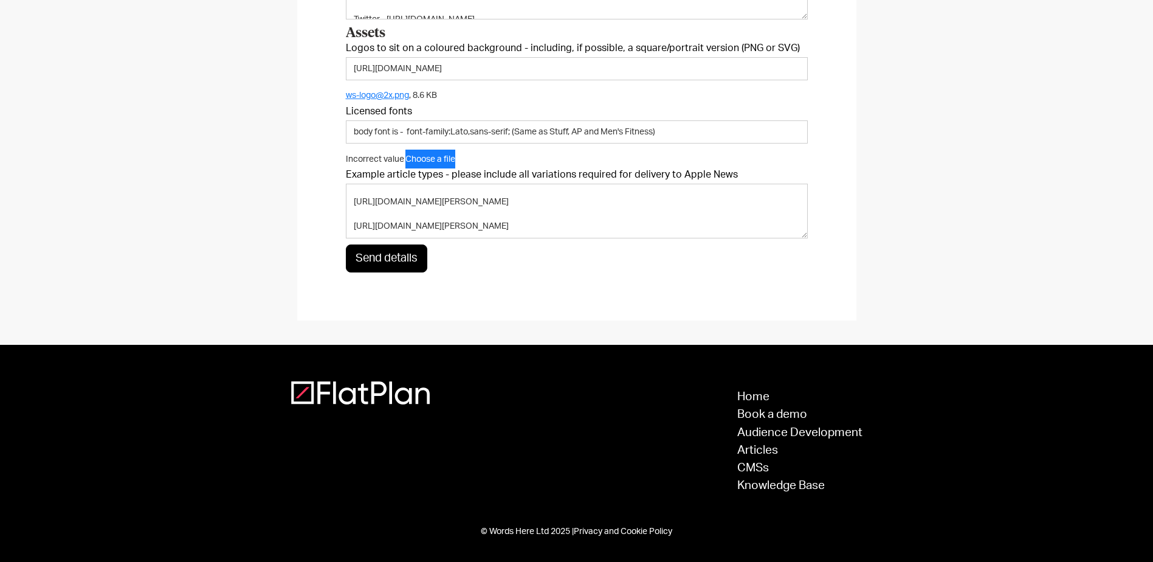
type input "jamie.conyers@kelsey.co.uk"
click at [400, 259] on input "Send details" at bounding box center [386, 258] width 81 height 28
type input "Please wait..."
